Goal: Task Accomplishment & Management: Manage account settings

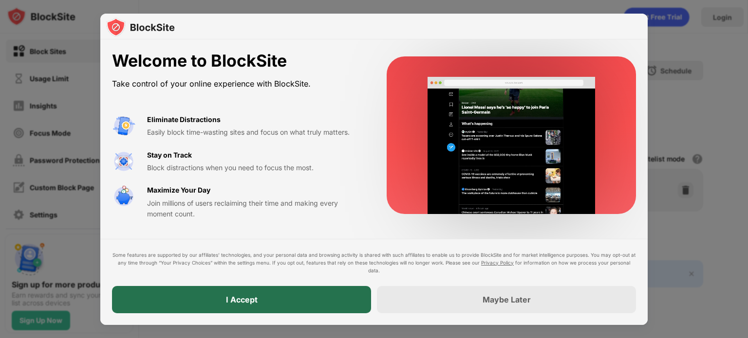
click at [321, 300] on div "I Accept" at bounding box center [241, 299] width 259 height 27
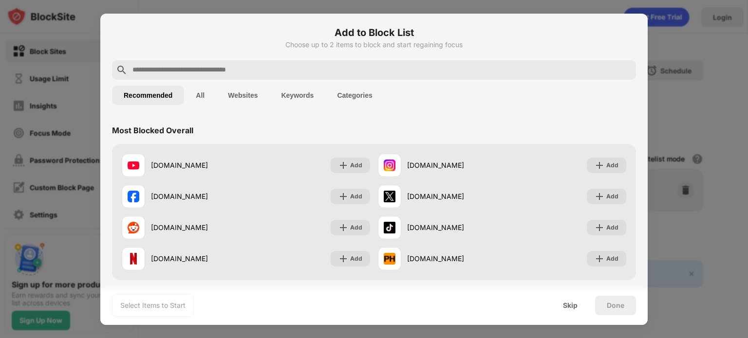
click at [289, 70] on input "text" at bounding box center [381, 70] width 500 height 12
click at [362, 91] on button "Categories" at bounding box center [354, 95] width 58 height 19
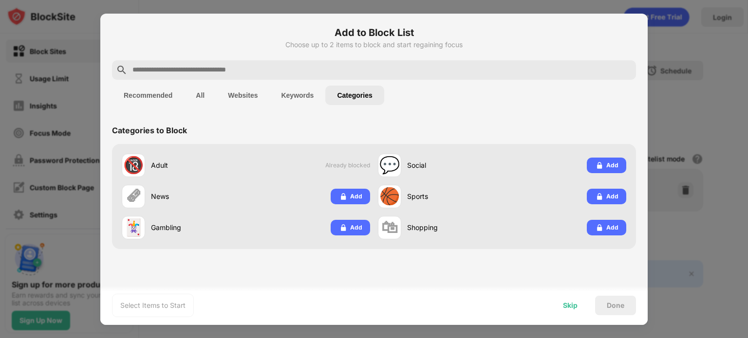
click at [563, 313] on div "Skip" at bounding box center [570, 305] width 38 height 19
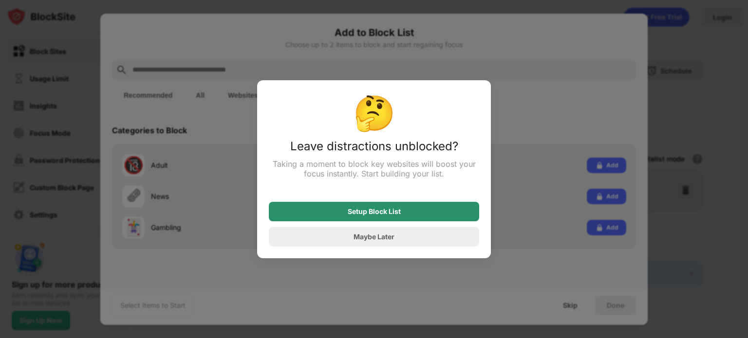
click at [422, 216] on div "Setup Block List" at bounding box center [374, 211] width 210 height 19
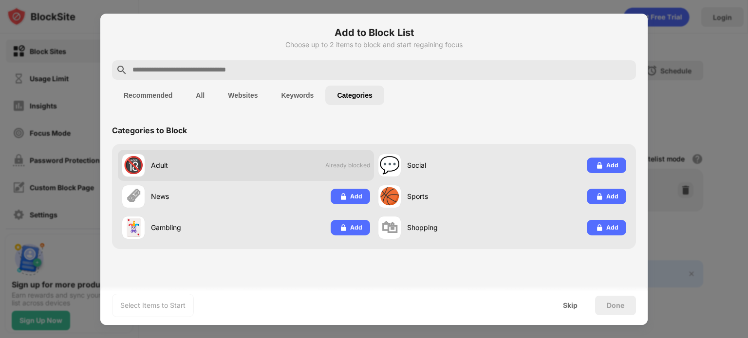
click at [334, 167] on span "Already blocked" at bounding box center [347, 165] width 45 height 7
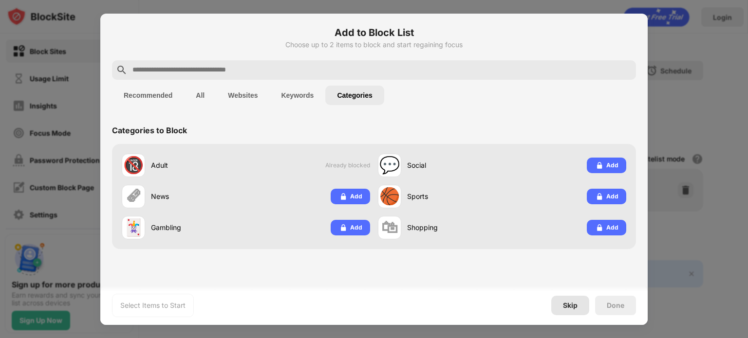
click at [567, 308] on div "Skip" at bounding box center [570, 306] width 15 height 8
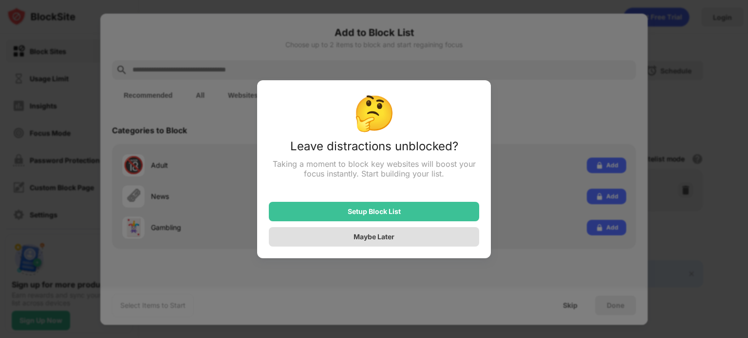
click at [400, 234] on div "Maybe Later" at bounding box center [374, 236] width 210 height 19
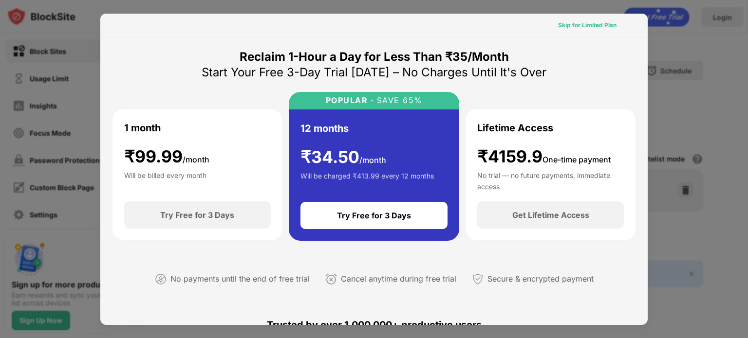
click at [589, 26] on div "Skip for Limited Plan" at bounding box center [587, 25] width 58 height 10
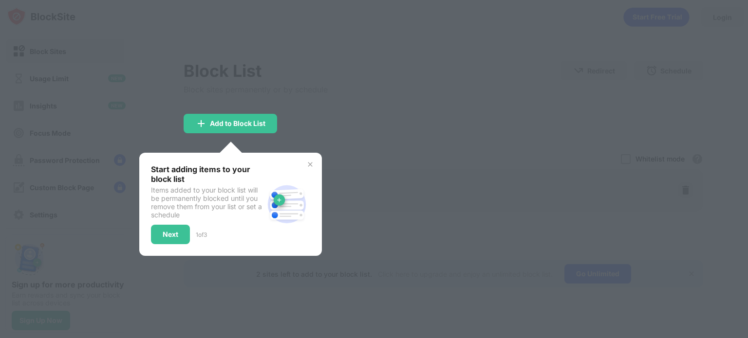
click at [310, 161] on img at bounding box center [310, 165] width 8 height 8
